Goal: Transaction & Acquisition: Obtain resource

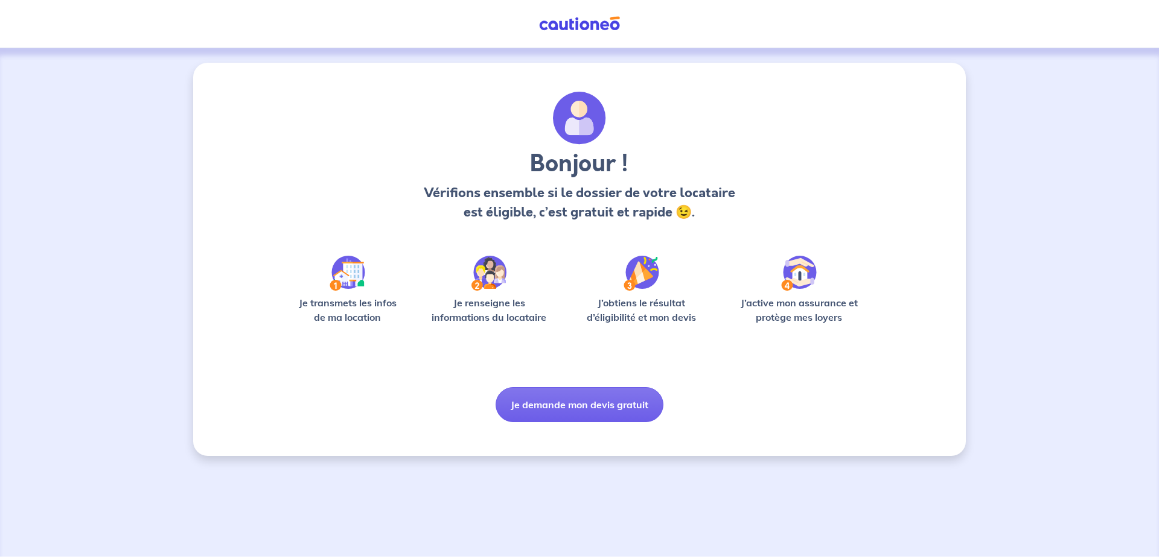
click at [99, 124] on div "Bonjour ! Vérifions ensemble si le dossier de votre locataire est éligible, c’e…" at bounding box center [579, 302] width 1159 height 509
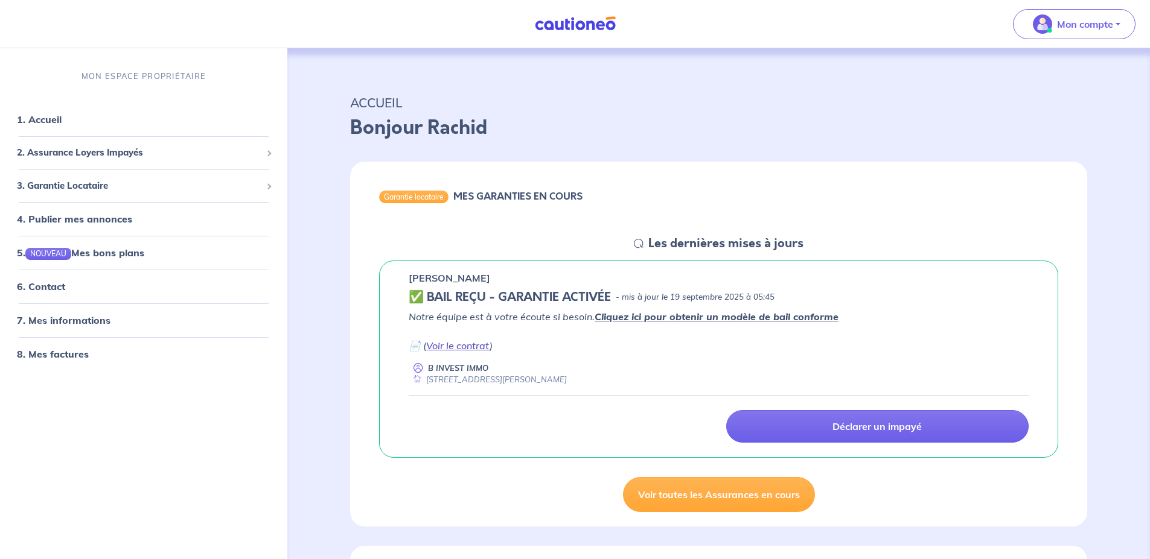
click at [454, 348] on link "Voir le contrat" at bounding box center [457, 346] width 63 height 12
click at [446, 344] on link "Voir le contrat" at bounding box center [457, 346] width 63 height 12
click at [64, 290] on link "6. Contact" at bounding box center [40, 287] width 47 height 12
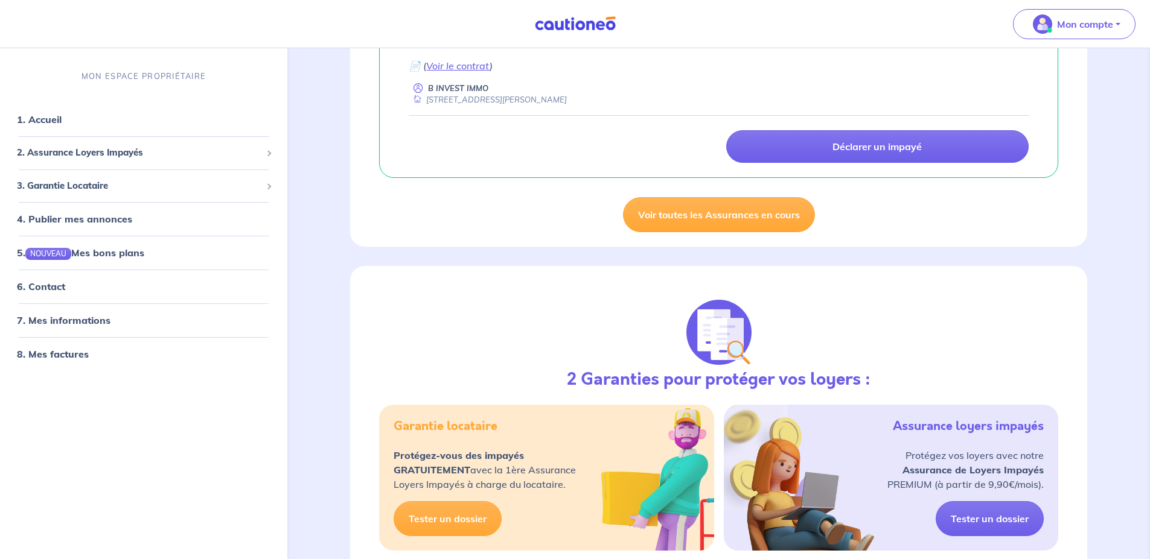
scroll to position [302, 0]
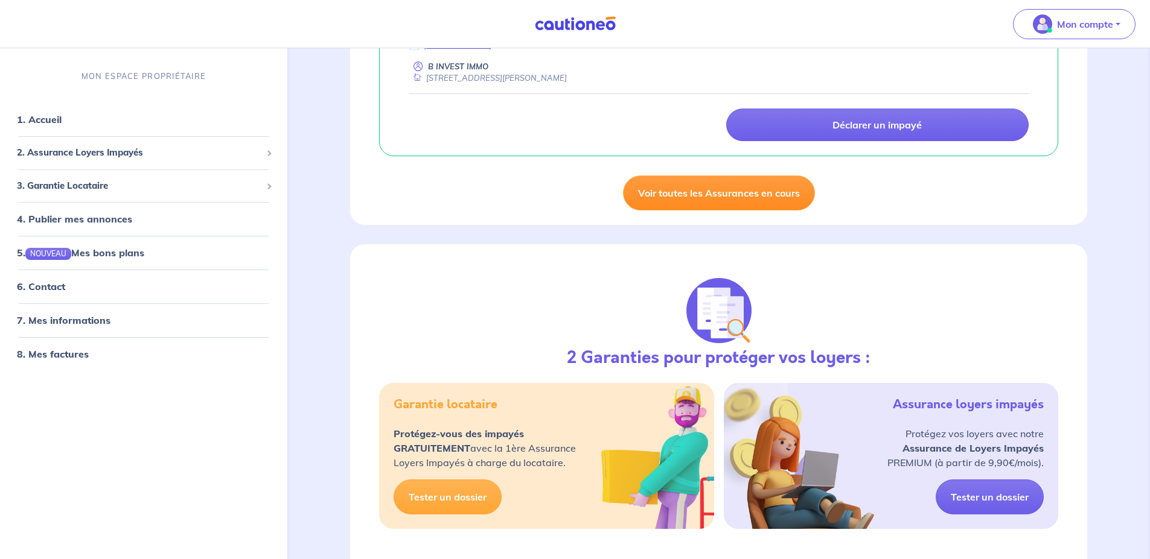
click at [710, 196] on link "Voir toutes les Assurances en cours" at bounding box center [719, 193] width 192 height 35
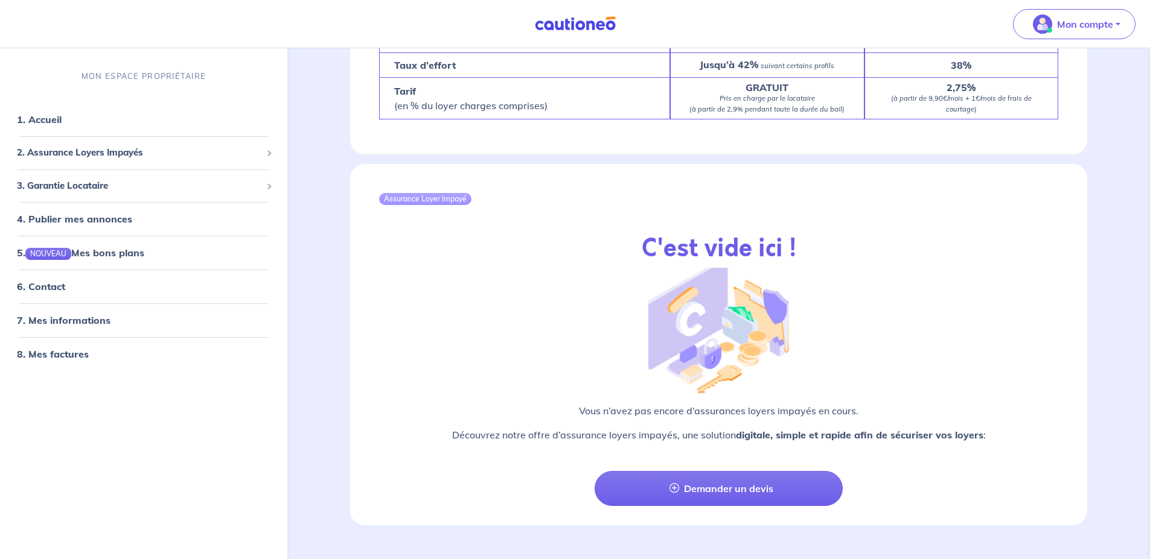
scroll to position [1190, 0]
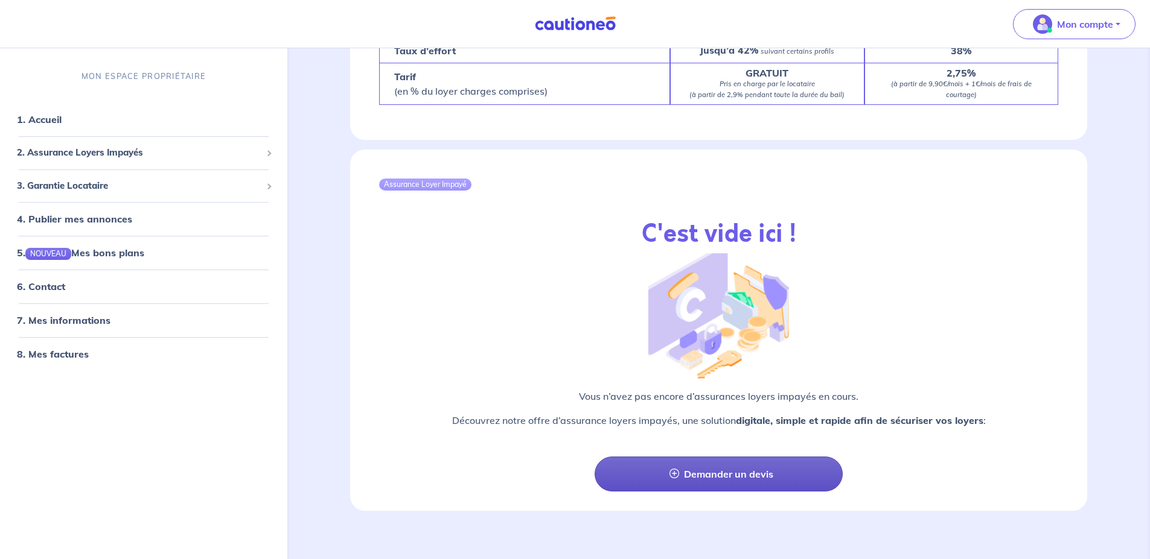
click at [730, 458] on link "Demander un devis" at bounding box center [718, 474] width 248 height 35
